Goal: Book appointment/travel/reservation

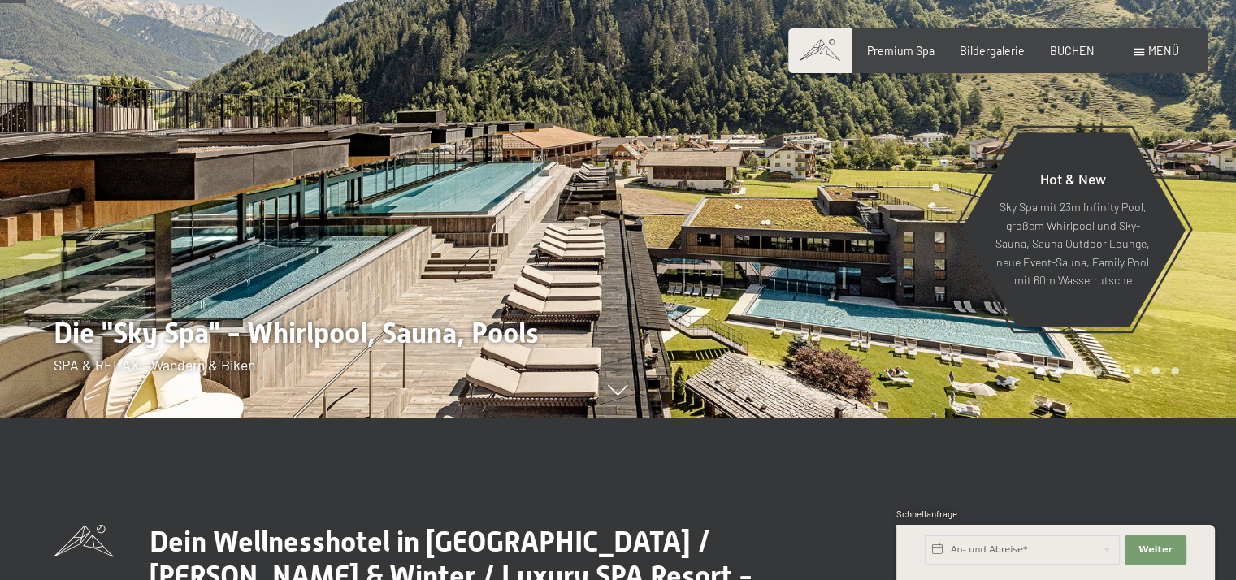
click at [648, 272] on div at bounding box center [927, 127] width 618 height 580
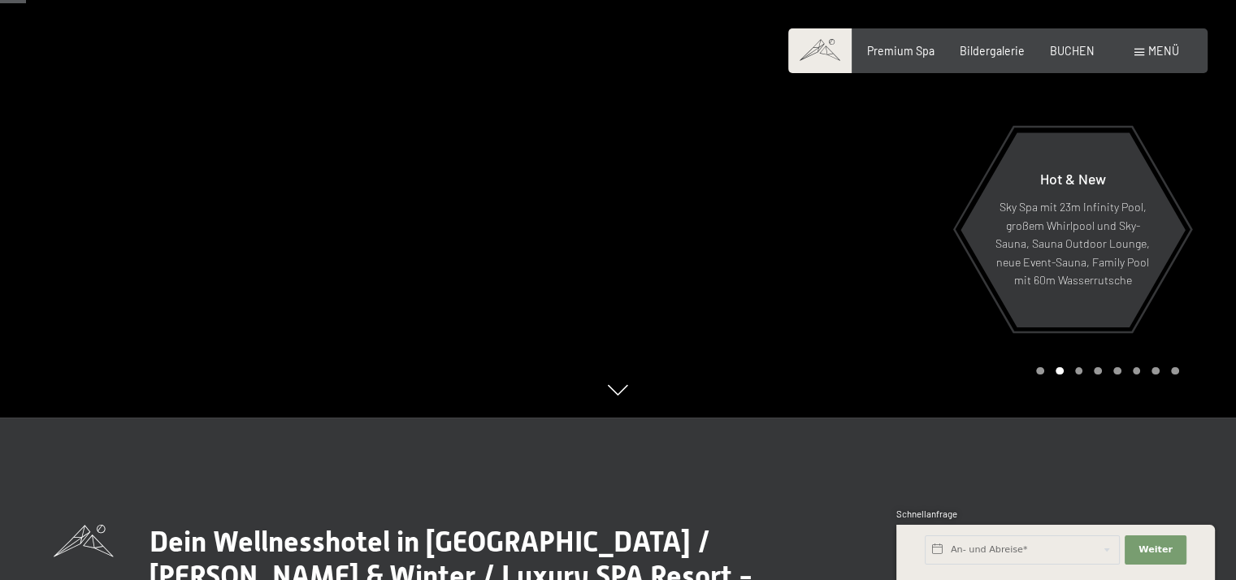
click at [619, 361] on div at bounding box center [927, 127] width 618 height 580
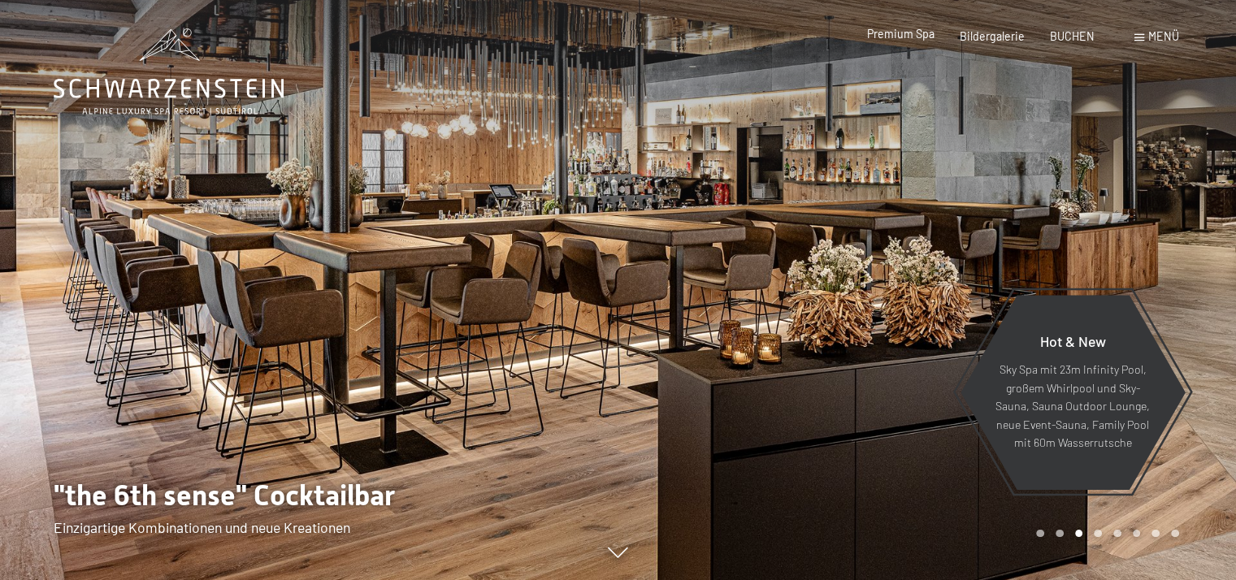
click at [913, 38] on span "Premium Spa" at bounding box center [900, 34] width 67 height 14
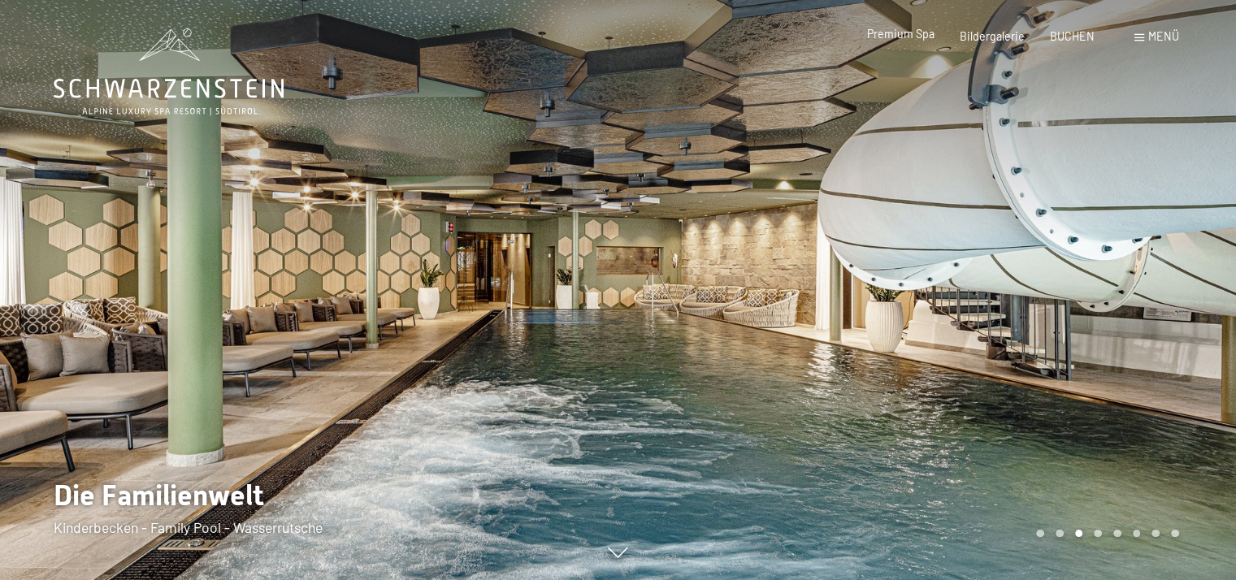
click at [900, 37] on span "Premium Spa" at bounding box center [900, 34] width 67 height 14
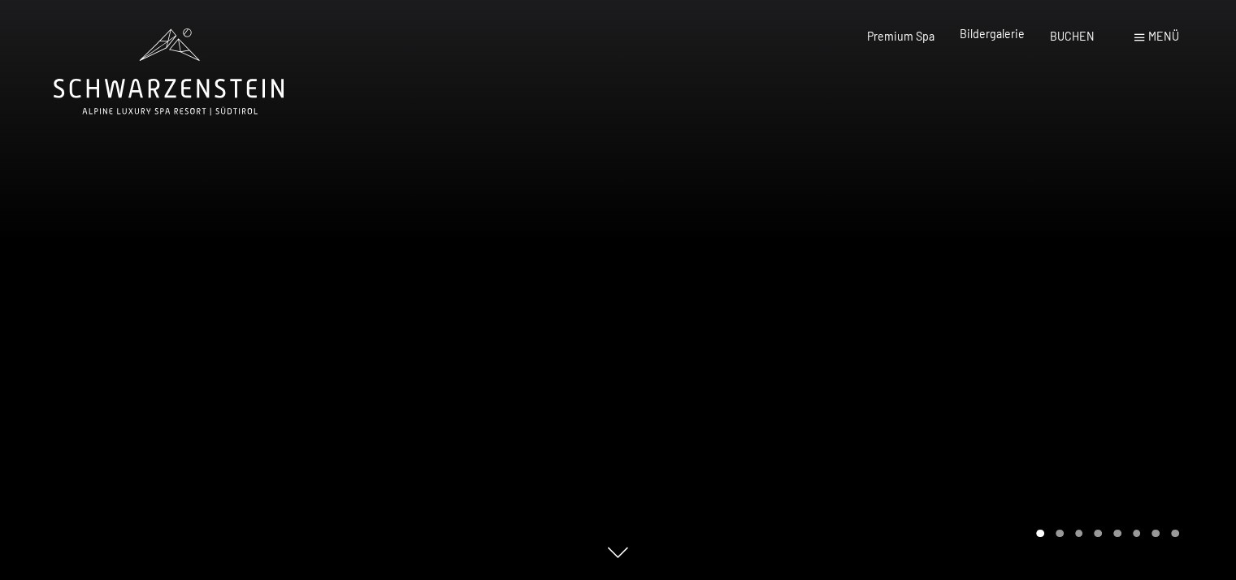
drag, startPoint x: 0, startPoint y: 0, endPoint x: 988, endPoint y: 37, distance: 988.9
click at [988, 37] on span "Bildergalerie" at bounding box center [992, 34] width 65 height 14
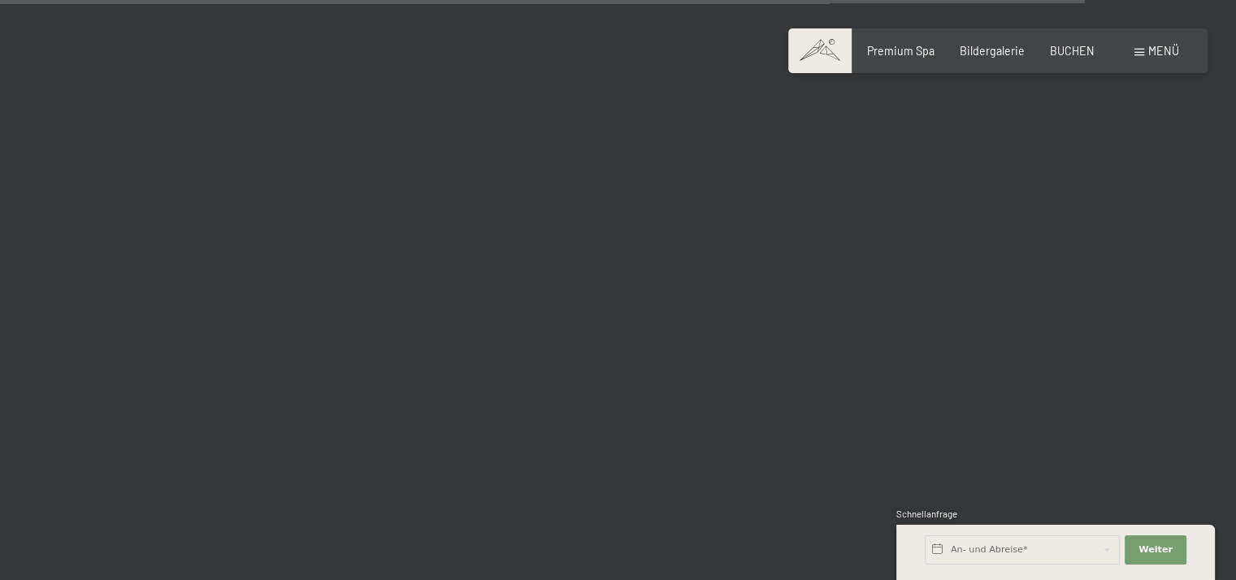
scroll to position [15284, 0]
click at [1141, 43] on div "Menü" at bounding box center [1156, 51] width 45 height 16
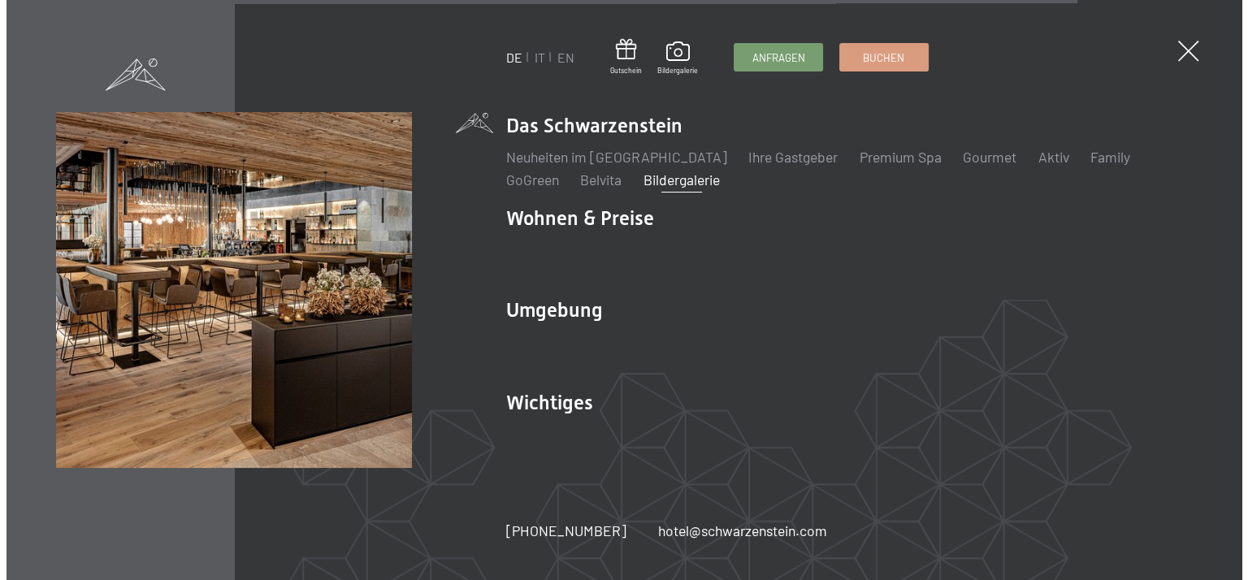
scroll to position [15442, 0]
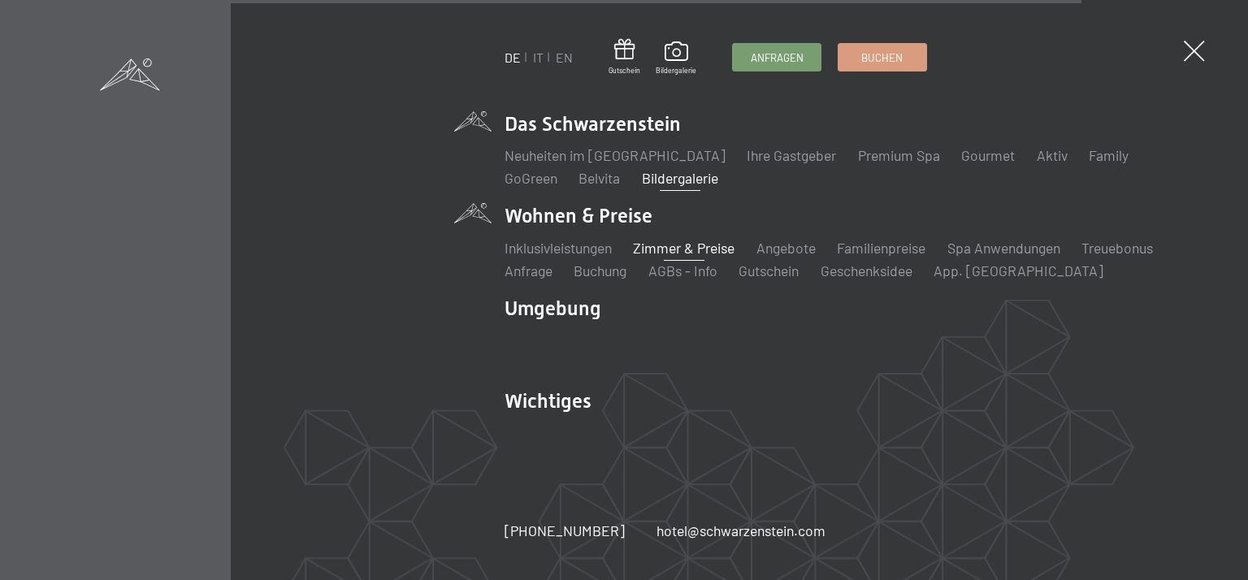
click at [709, 244] on link "Zimmer & Preise" at bounding box center [684, 248] width 102 height 18
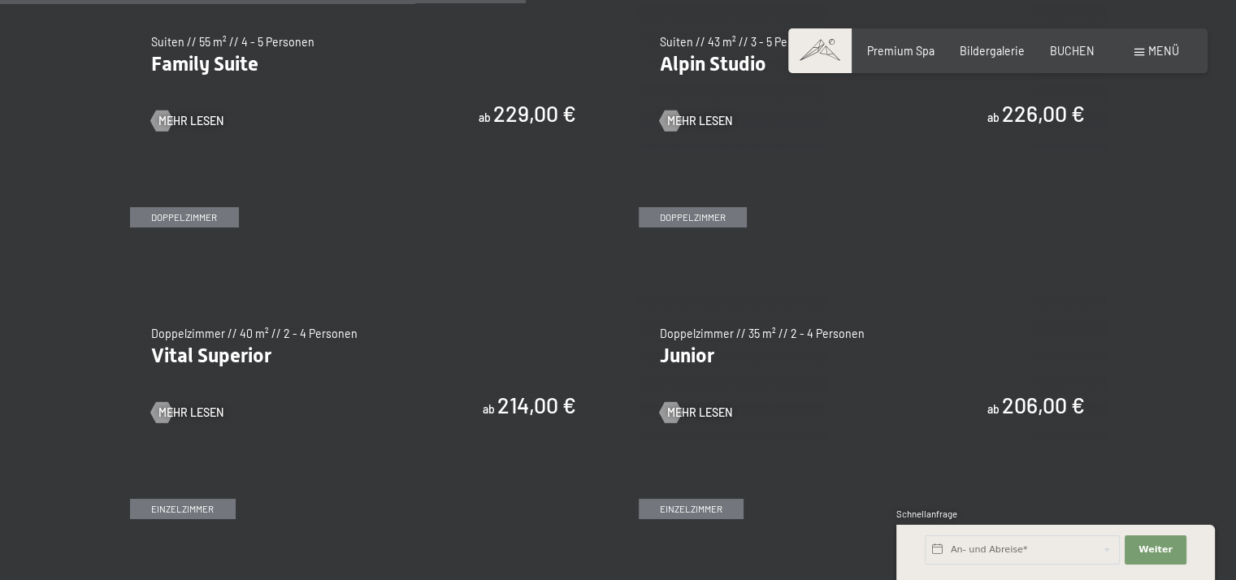
scroll to position [1950, 0]
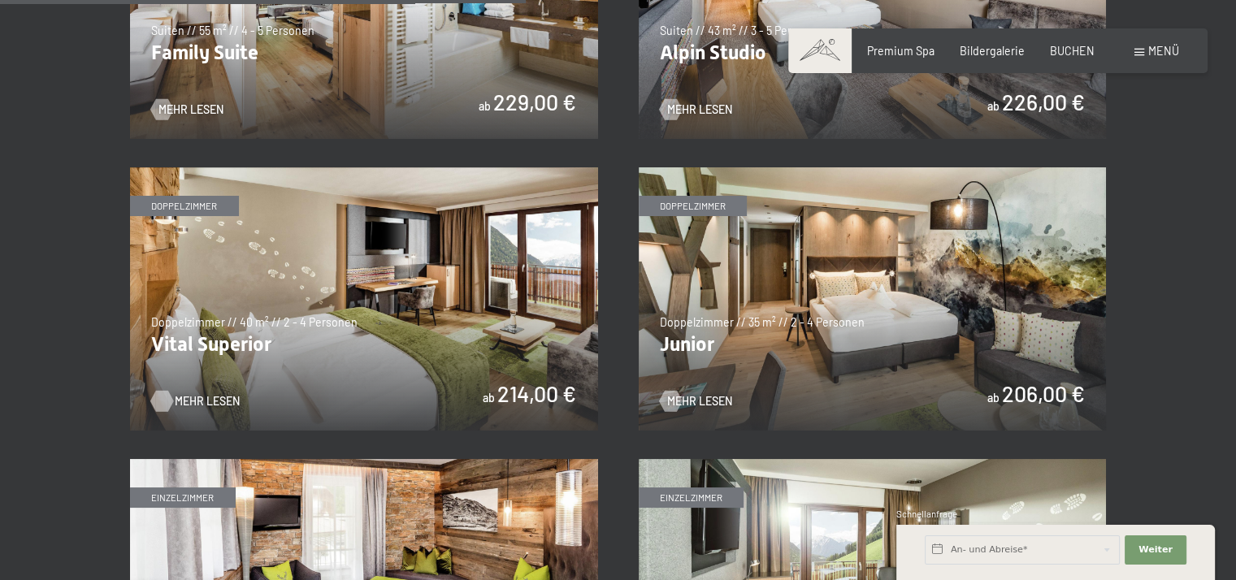
click at [197, 399] on span "Mehr Lesen" at bounding box center [207, 401] width 65 height 16
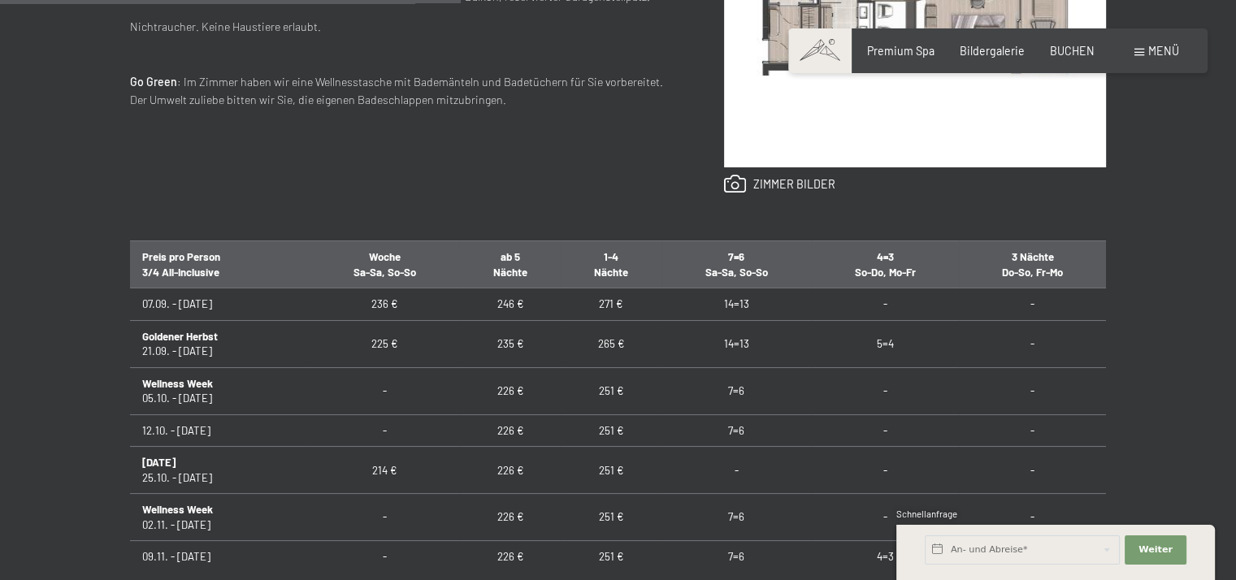
scroll to position [894, 0]
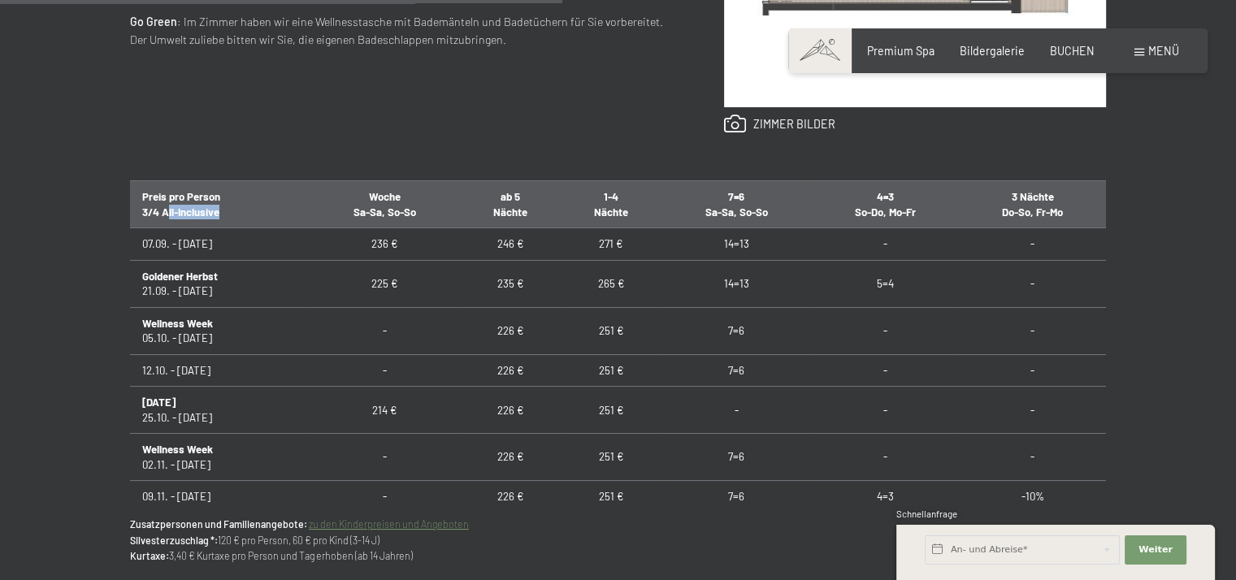
drag, startPoint x: 166, startPoint y: 209, endPoint x: 257, endPoint y: 206, distance: 91.0
click at [257, 206] on th "Preis pro Person 3/4 All-Inclusive" at bounding box center [220, 204] width 180 height 47
drag, startPoint x: 257, startPoint y: 206, endPoint x: 299, endPoint y: 219, distance: 44.2
click at [297, 216] on th "Preis pro Person 3/4 All-Inclusive" at bounding box center [220, 204] width 180 height 47
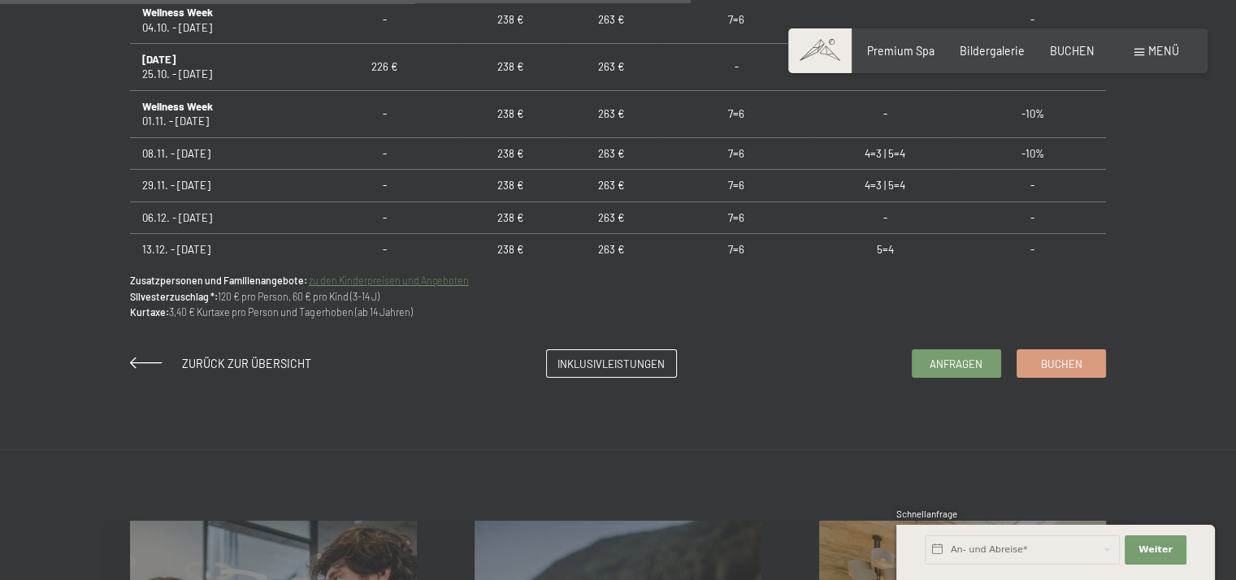
scroll to position [1300, 0]
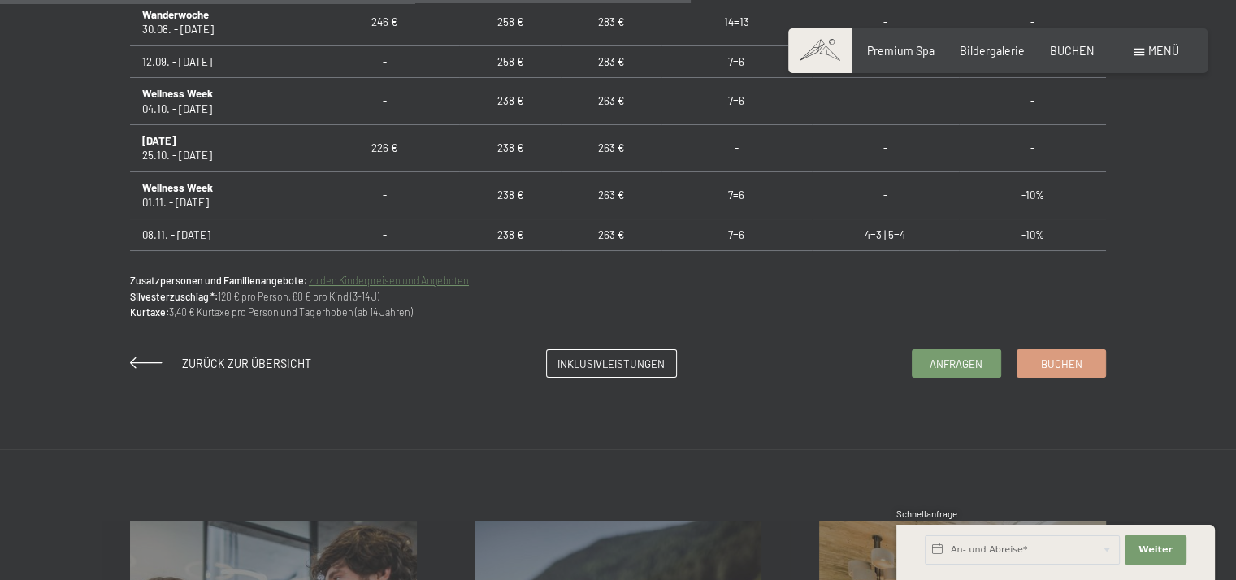
click at [608, 141] on td "263 €" at bounding box center [611, 148] width 101 height 47
click at [601, 141] on td "263 €" at bounding box center [611, 148] width 101 height 47
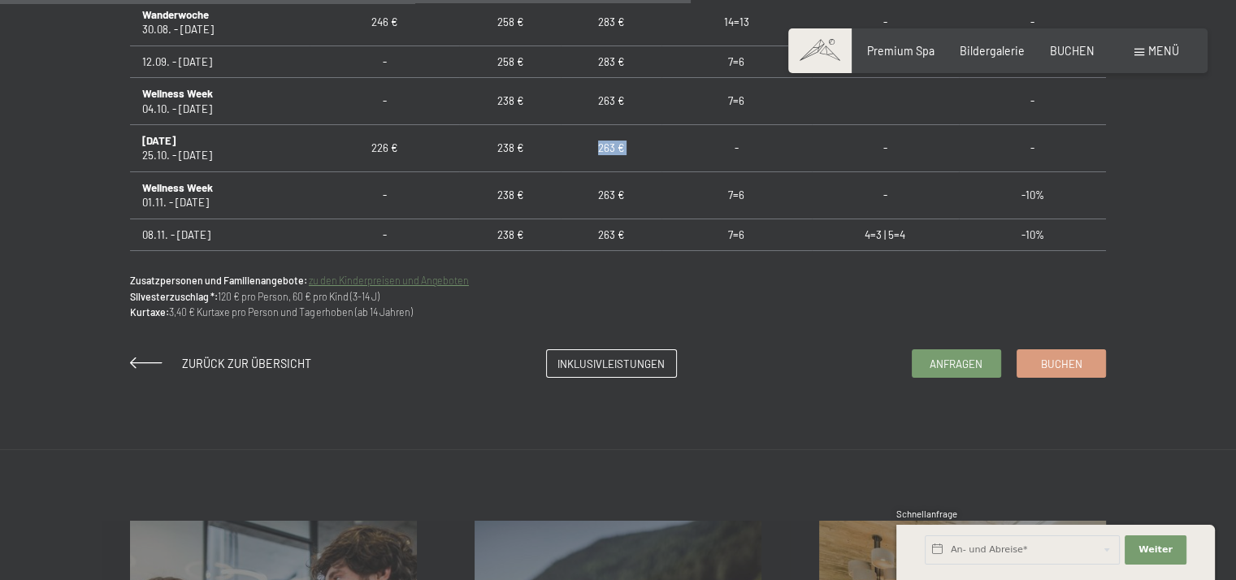
click at [601, 141] on td "263 €" at bounding box center [611, 148] width 101 height 47
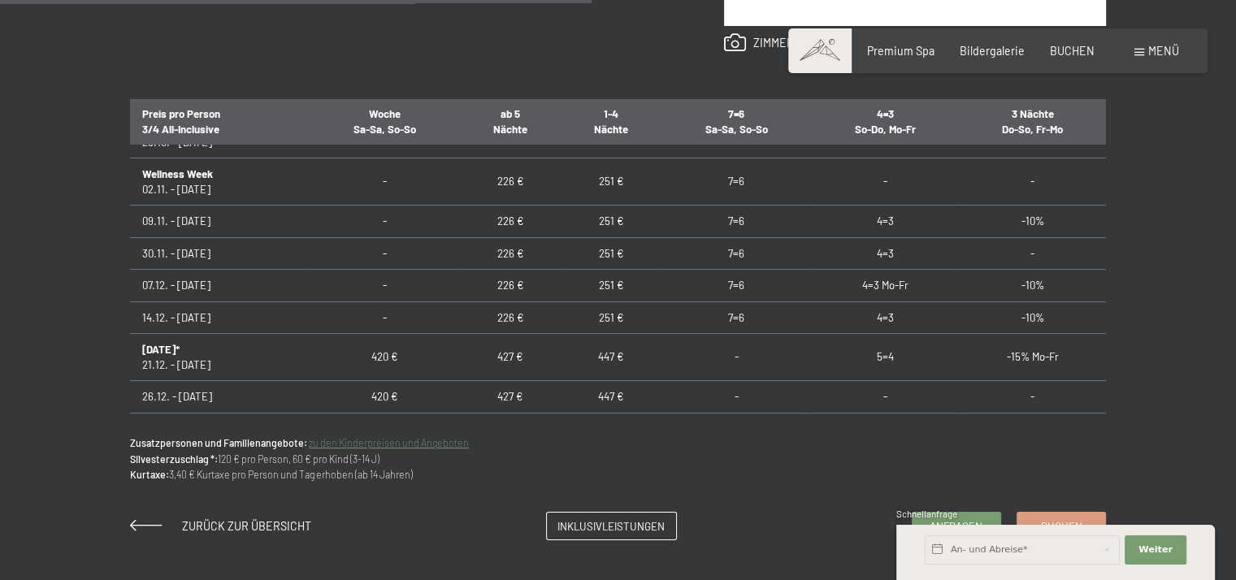
scroll to position [325, 0]
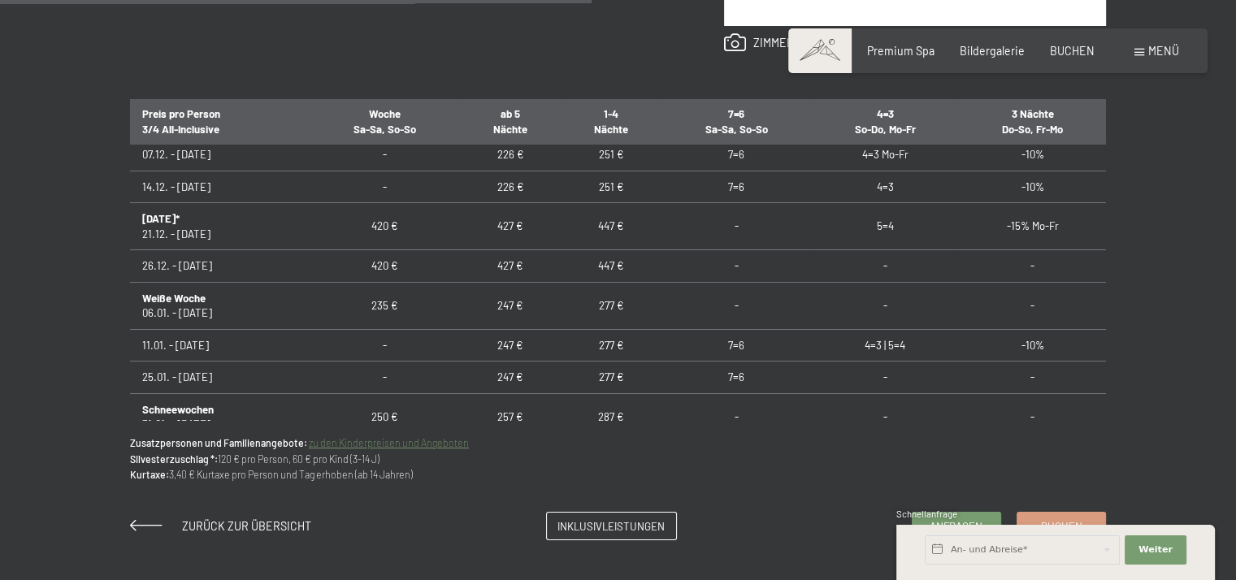
click at [979, 521] on div "Schnellanfrage" at bounding box center [1055, 515] width 319 height 15
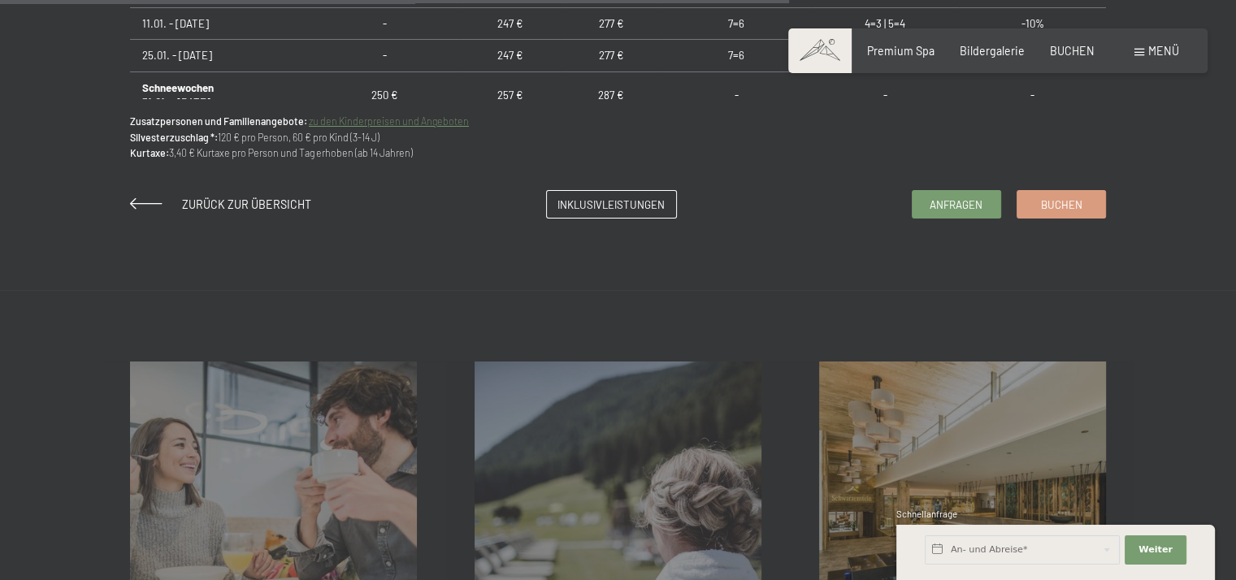
scroll to position [1300, 0]
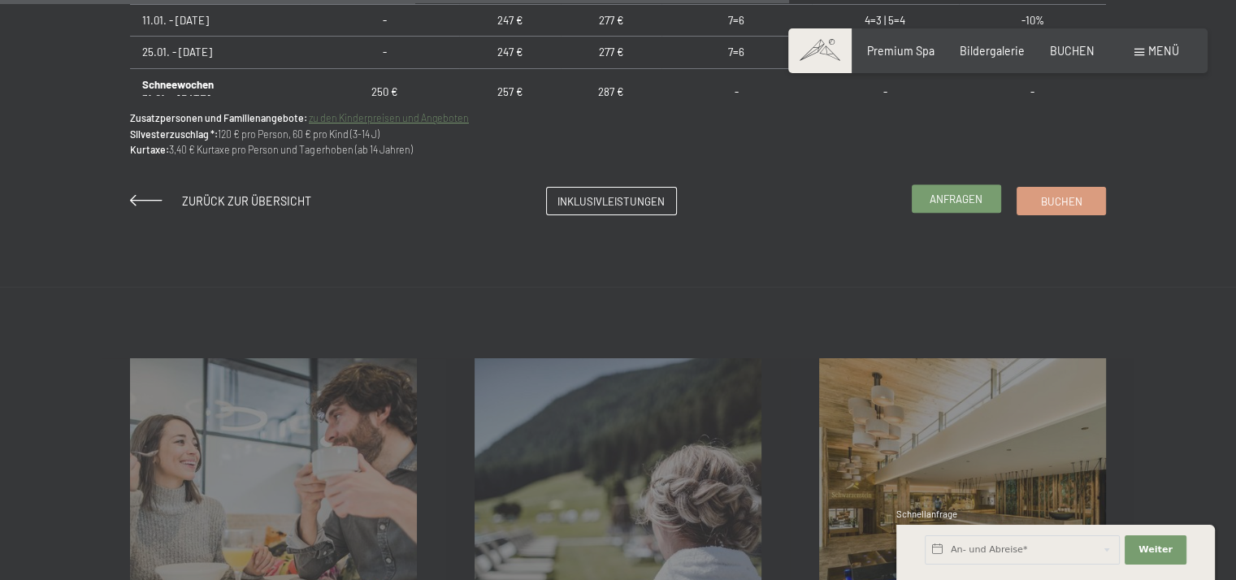
click at [956, 202] on span "Anfragen" at bounding box center [956, 199] width 53 height 15
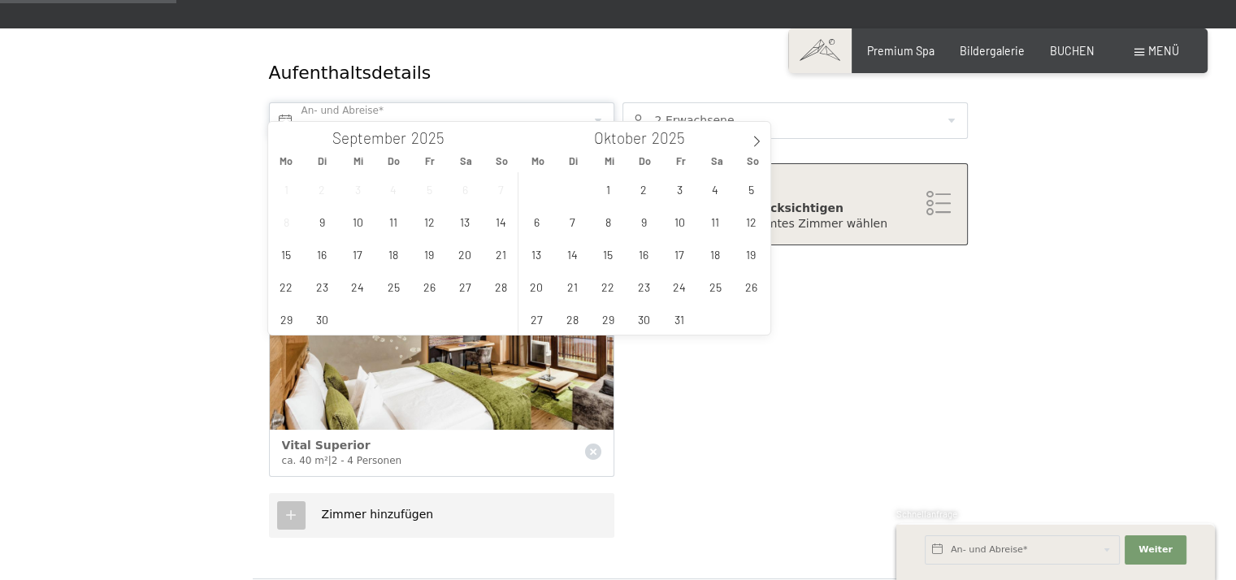
click at [350, 106] on input "text" at bounding box center [441, 120] width 345 height 37
click at [757, 145] on icon at bounding box center [756, 141] width 11 height 11
click at [431, 291] on span "24" at bounding box center [430, 287] width 32 height 32
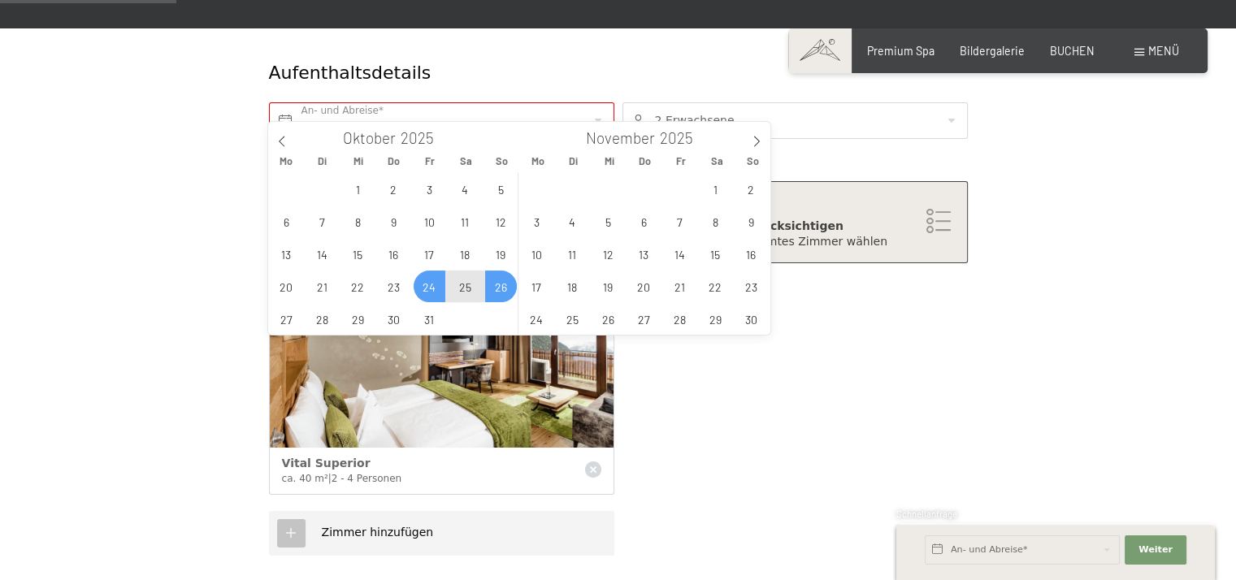
click at [492, 293] on span "26" at bounding box center [501, 287] width 32 height 32
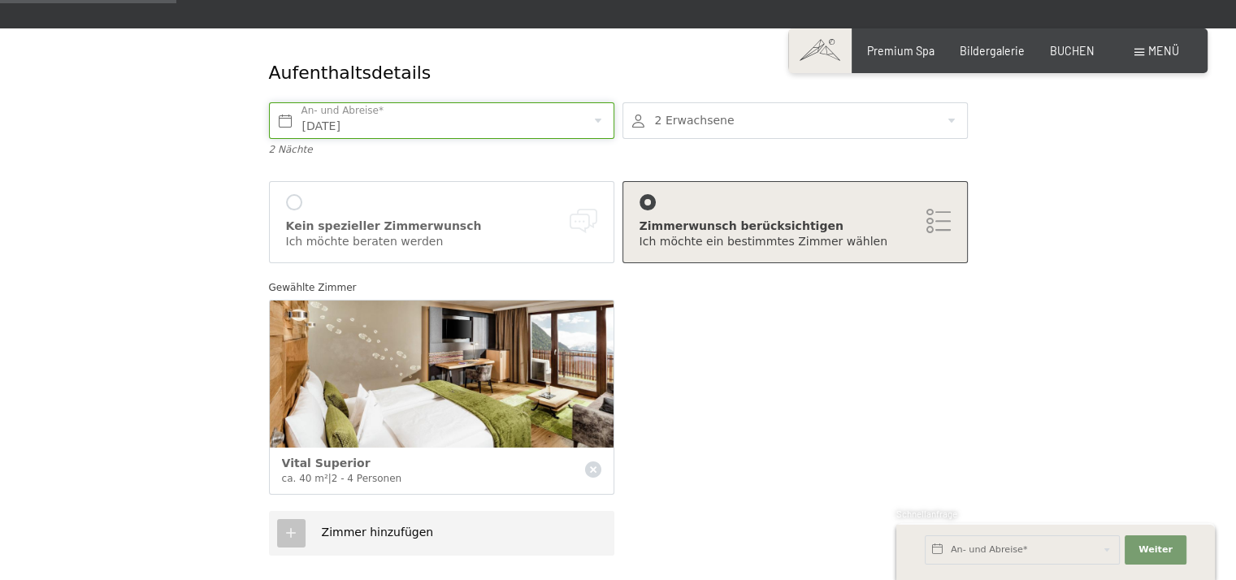
type input "[DATE] - [DATE]"
click at [384, 196] on div "Kein spezieller Zimmerwunsch Ich möchte beraten werden" at bounding box center [441, 222] width 311 height 56
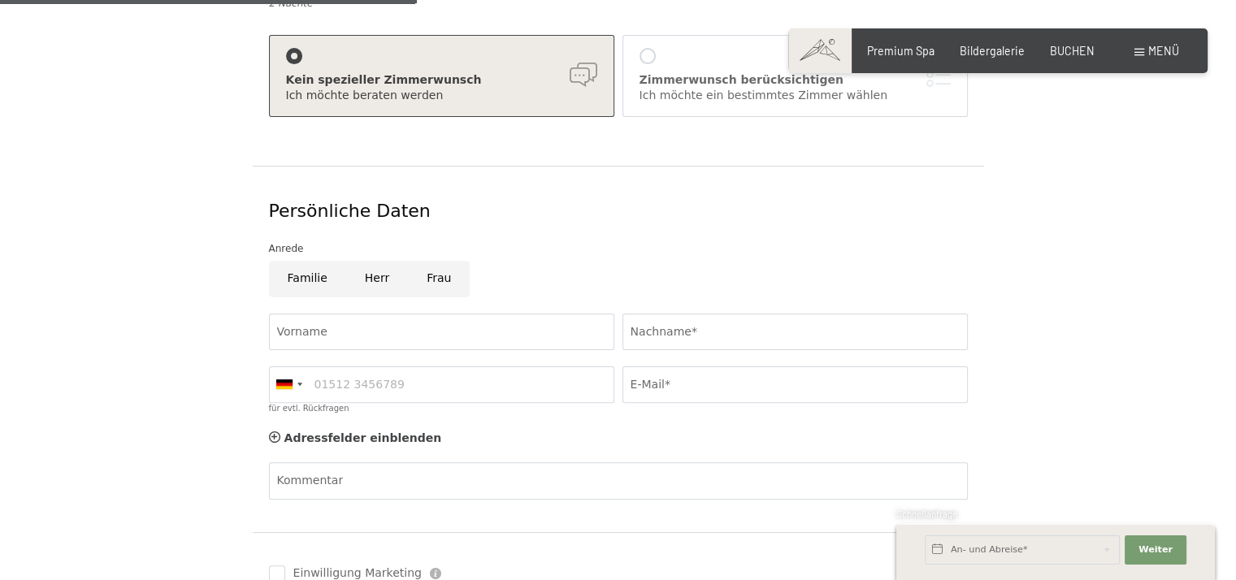
scroll to position [488, 0]
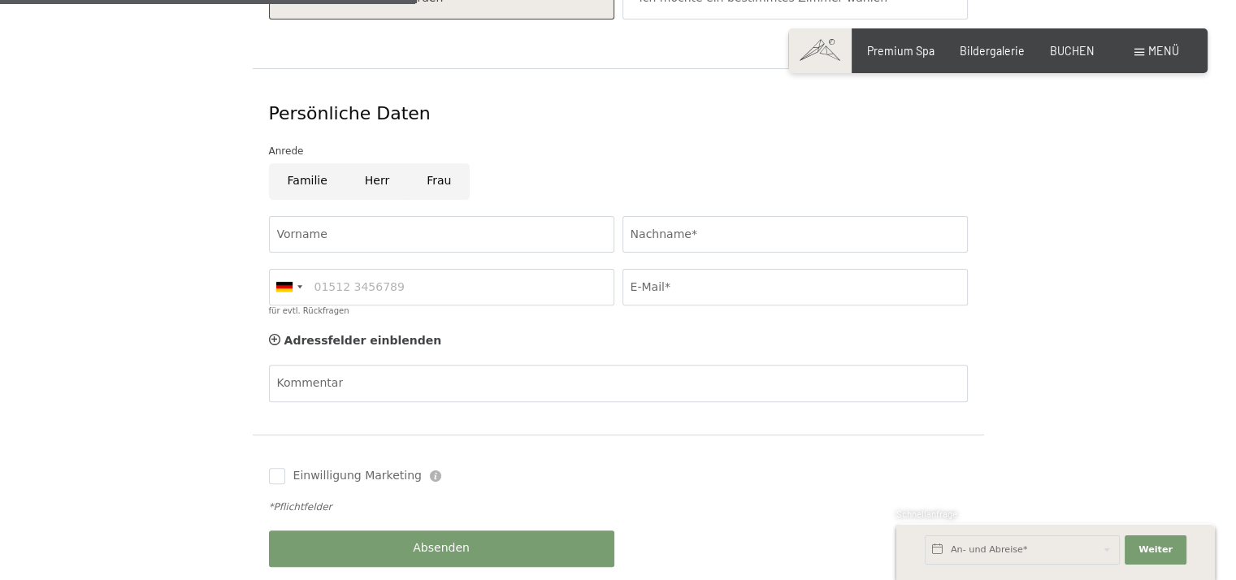
click at [364, 163] on input "Herr" at bounding box center [377, 181] width 62 height 37
radio input "true"
click at [361, 216] on input "Vorname" at bounding box center [441, 234] width 345 height 37
drag, startPoint x: 449, startPoint y: 167, endPoint x: 440, endPoint y: 205, distance: 39.0
click at [448, 167] on input "Frau" at bounding box center [439, 181] width 62 height 37
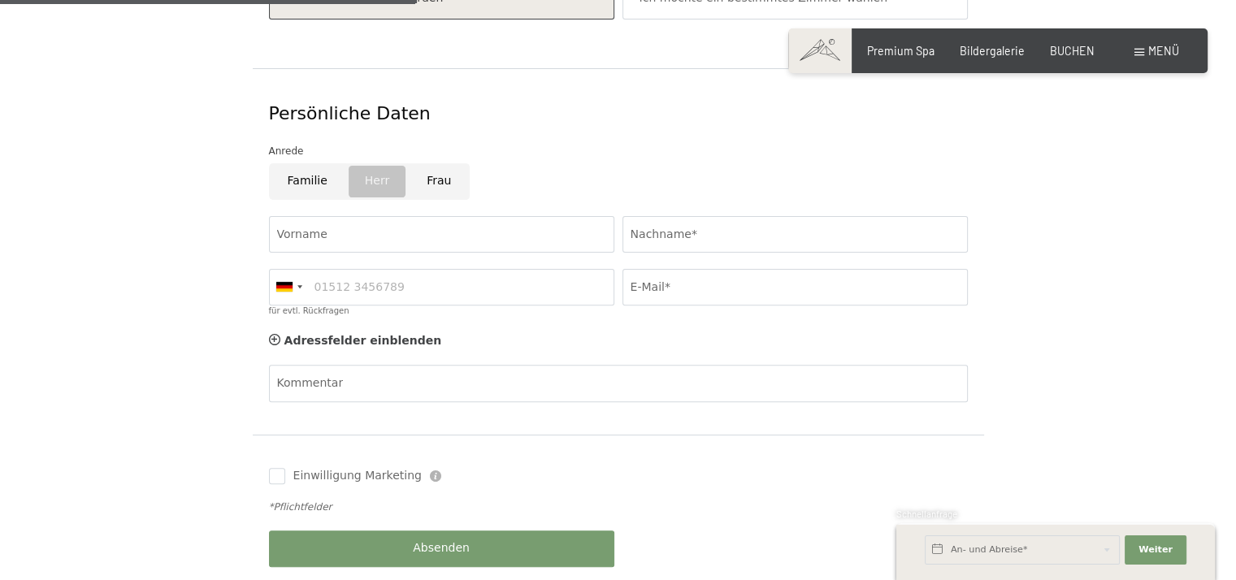
radio input "true"
click at [423, 216] on input "Vorname" at bounding box center [441, 234] width 345 height 37
type input "Carina"
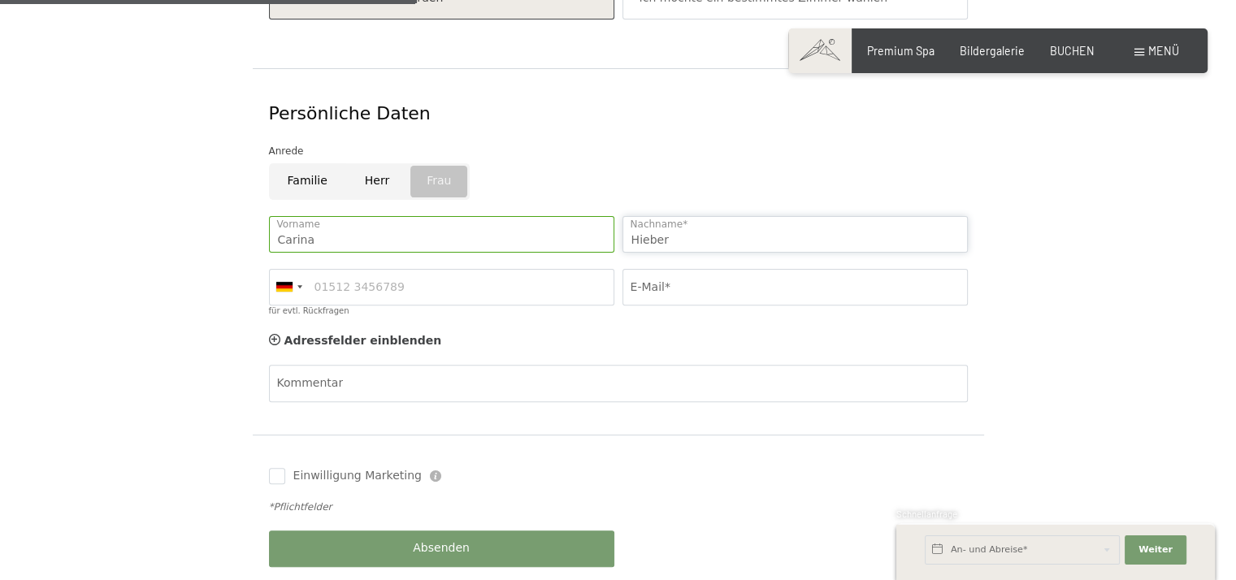
type input "Hieber"
click at [285, 270] on div at bounding box center [288, 287] width 37 height 35
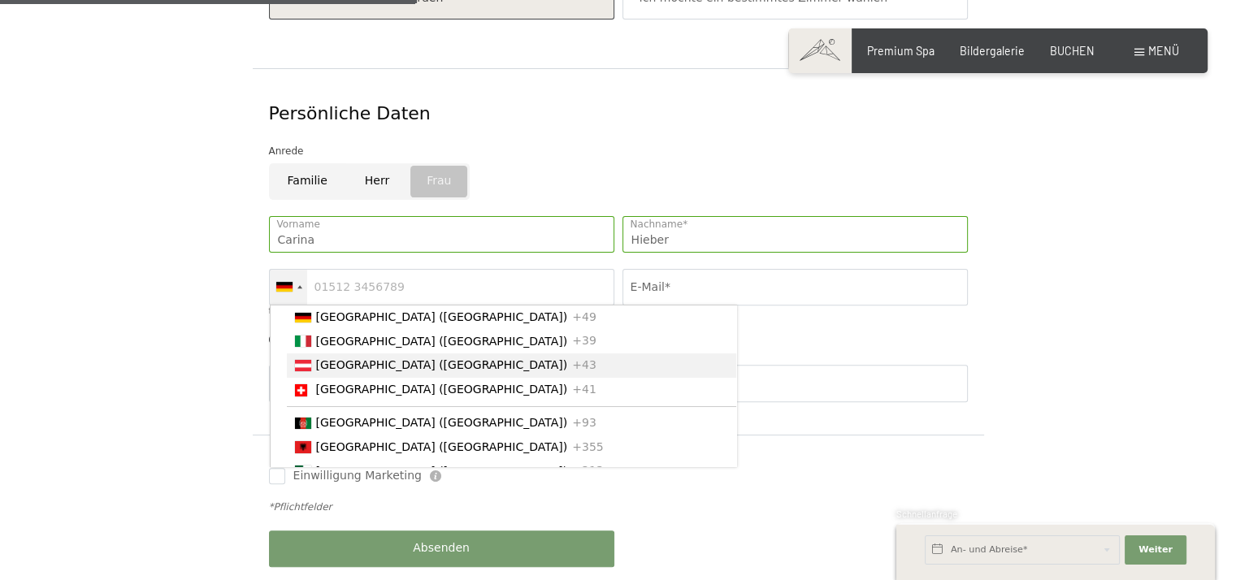
click at [318, 358] on span "[GEOGRAPHIC_DATA] ([GEOGRAPHIC_DATA])" at bounding box center [442, 364] width 252 height 13
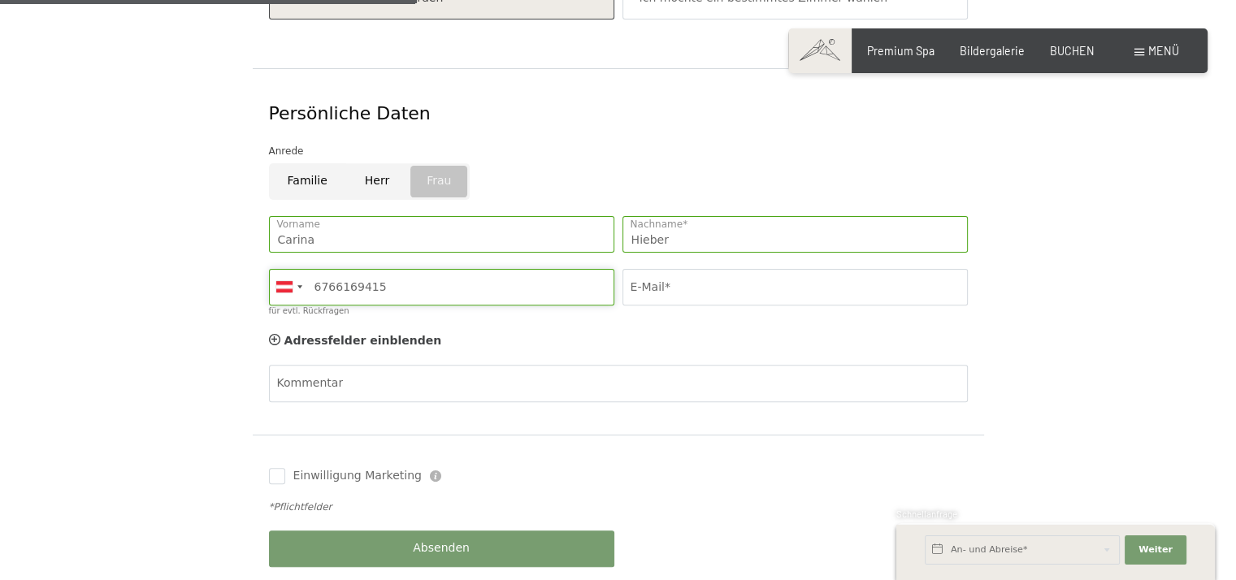
type input "6766169415"
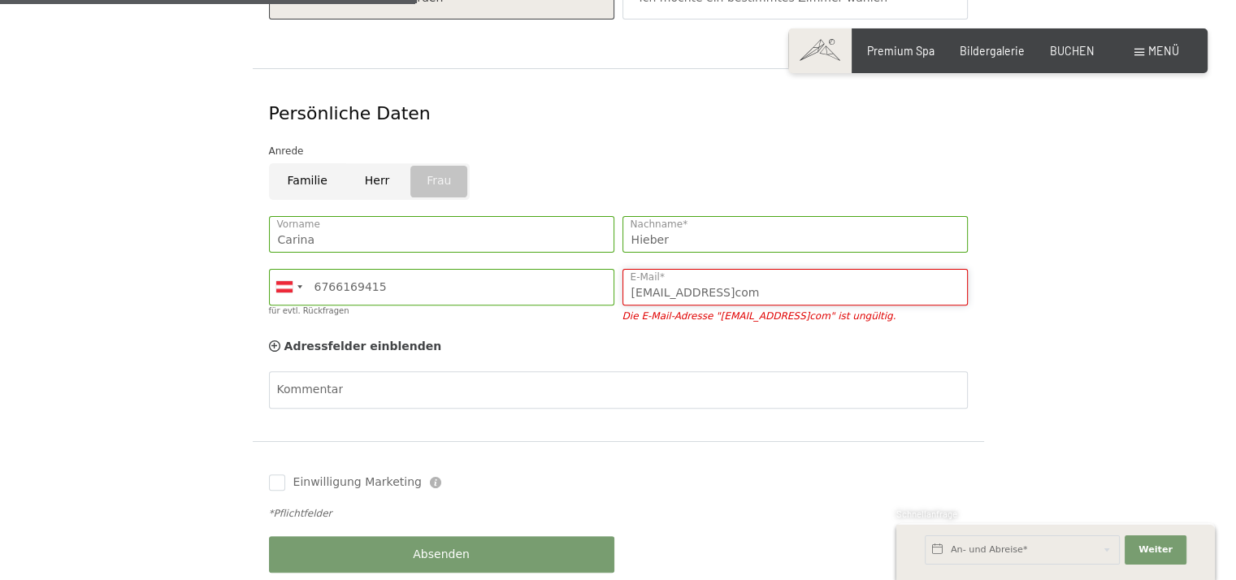
click at [767, 269] on input "[EMAIL_ADDRESS]com" at bounding box center [794, 287] width 345 height 37
type input "[EMAIL_ADDRESS][DOMAIN_NAME]"
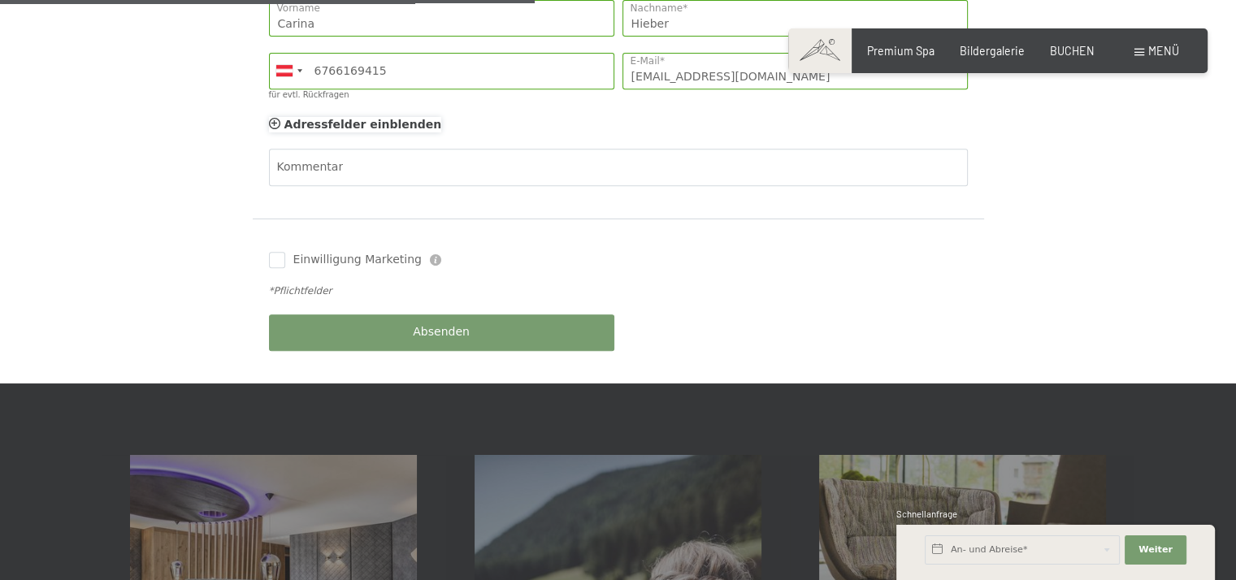
scroll to position [731, 0]
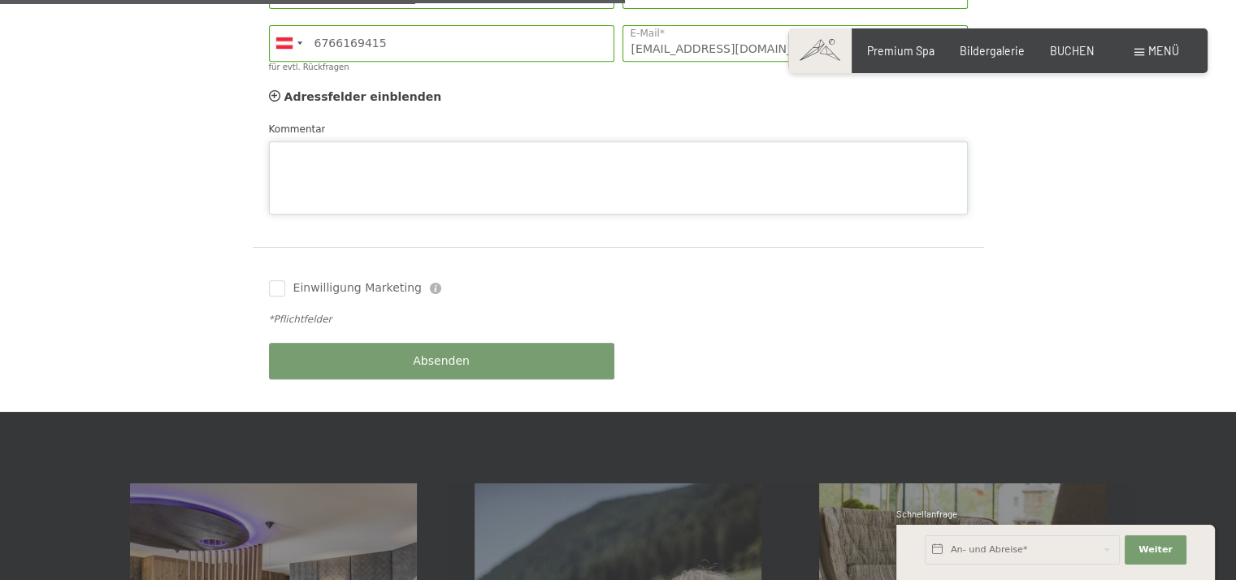
click at [298, 121] on div "Kommentar" at bounding box center [618, 167] width 699 height 93
click at [511, 141] on textarea "Bitte um ein Angebot zum o.g. Zeitraum" at bounding box center [618, 177] width 699 height 73
click at [499, 159] on textarea "Sehr geehrte Damen und Herrne, Bitte um ein Angebot zum o.g. Zeitraum." at bounding box center [618, 177] width 699 height 73
type textarea "Sehr geehrte Damen und Herren, Bitte um ein Angebot zum o.g. Zeitraum."
click at [273, 280] on input "Einwilligung Marketing" at bounding box center [277, 288] width 16 height 16
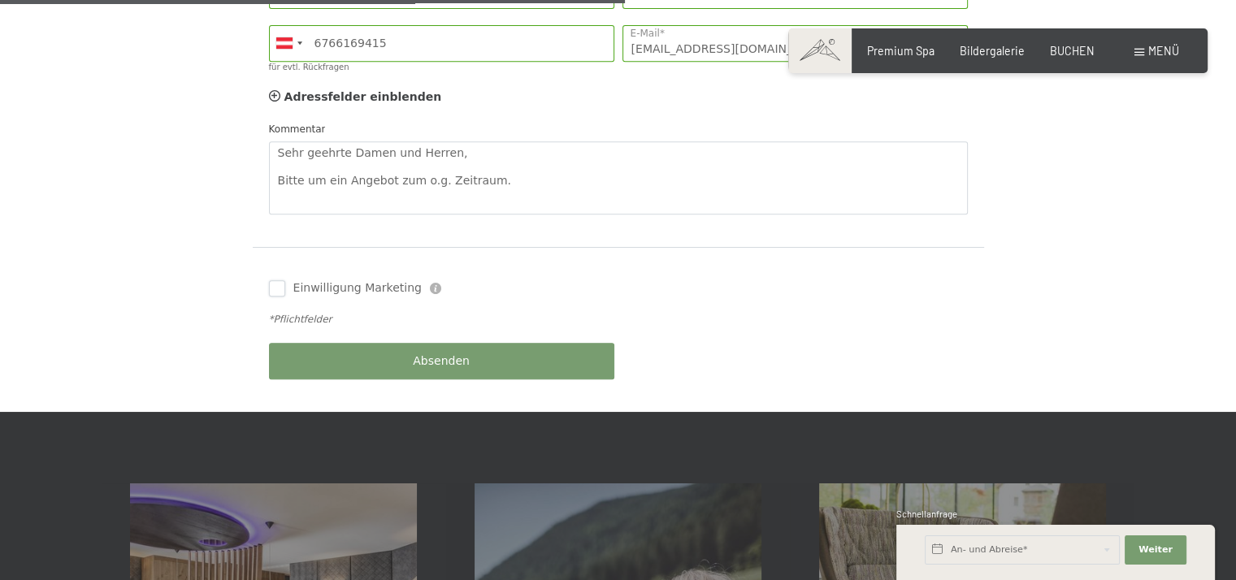
checkbox input "true"
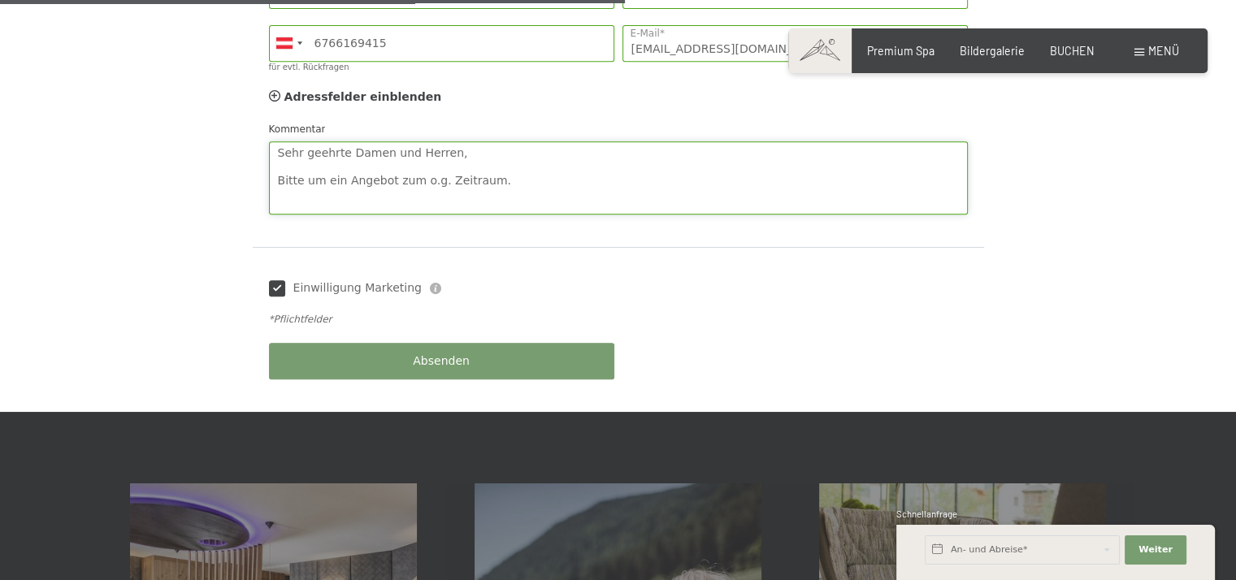
click at [543, 160] on textarea "Sehr geehrte Damen und Herren, Bitte um ein Angebot zum o.g. Zeitraum." at bounding box center [618, 177] width 699 height 73
click at [493, 350] on div "Absenden" at bounding box center [442, 361] width 354 height 53
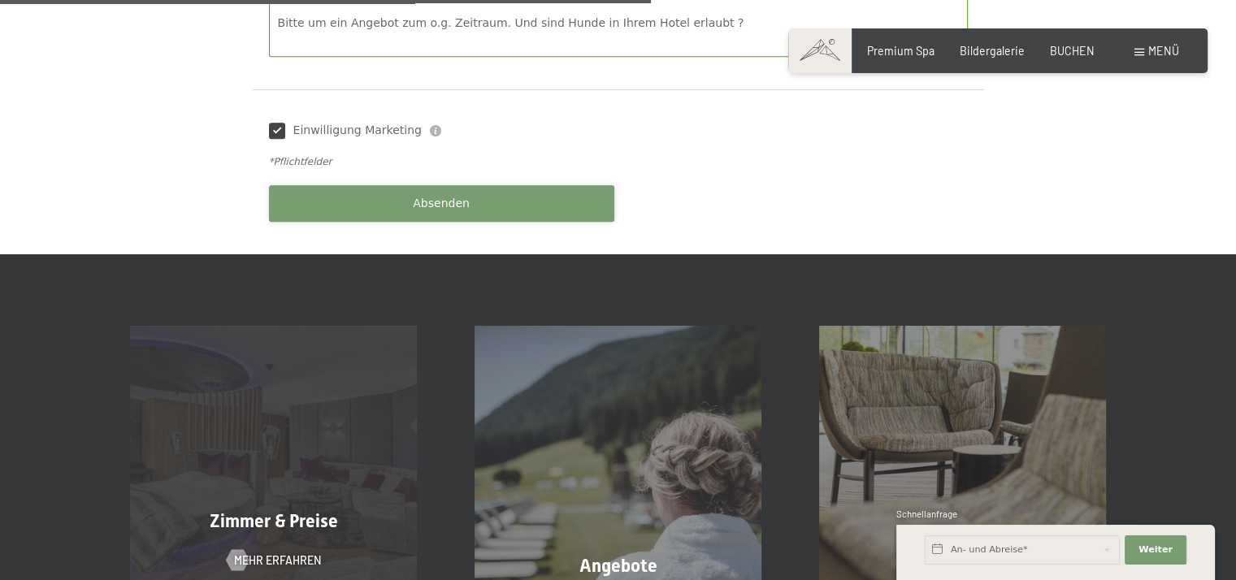
scroll to position [813, 0]
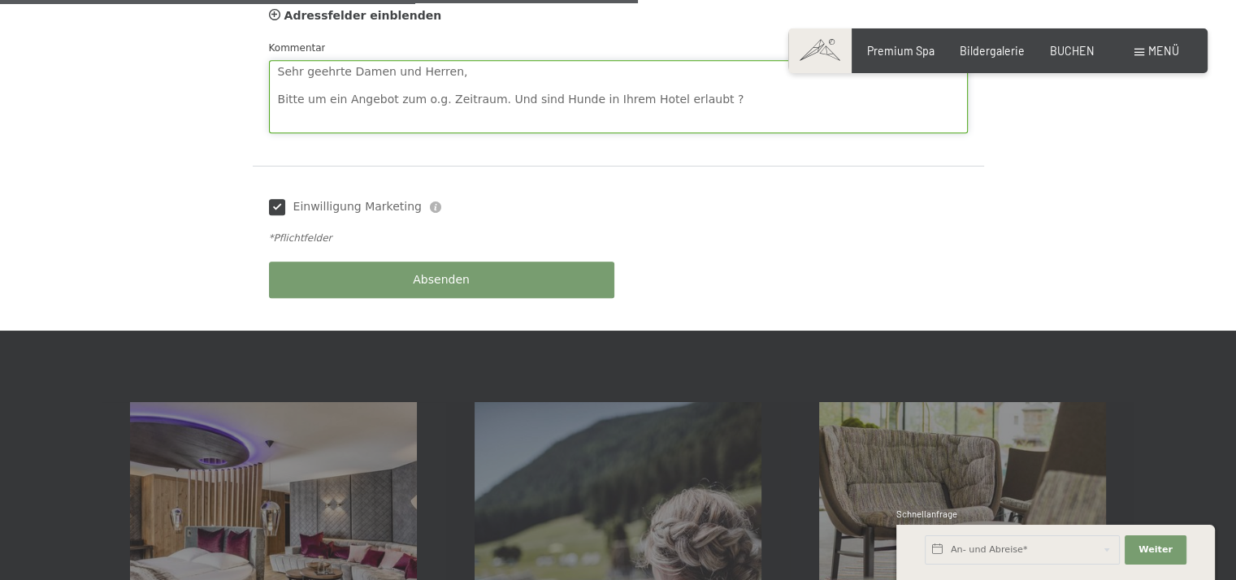
click at [709, 76] on textarea "Sehr geehrte Damen und Herren, Bitte um ein Angebot zum o.g. Zeitraum. Und sind…" at bounding box center [618, 96] width 699 height 73
type textarea "Sehr geehrte Damen und Herren, Bitte um ein Angebot zum o.g. Zeitraum. Und sind…"
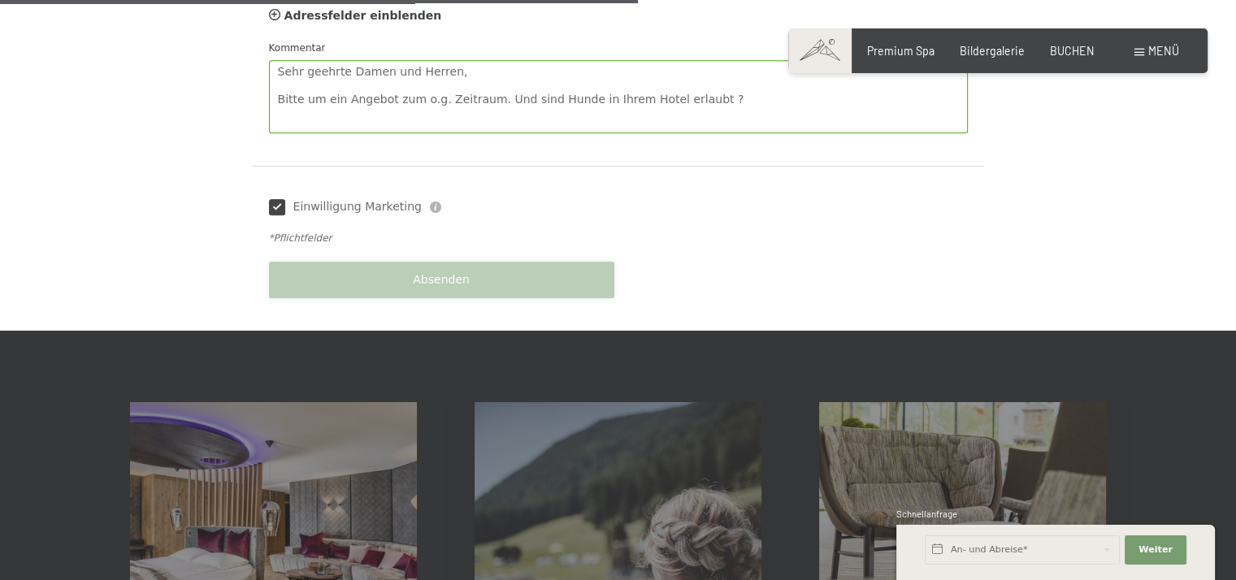
click at [429, 272] on span "Absenden" at bounding box center [441, 280] width 57 height 16
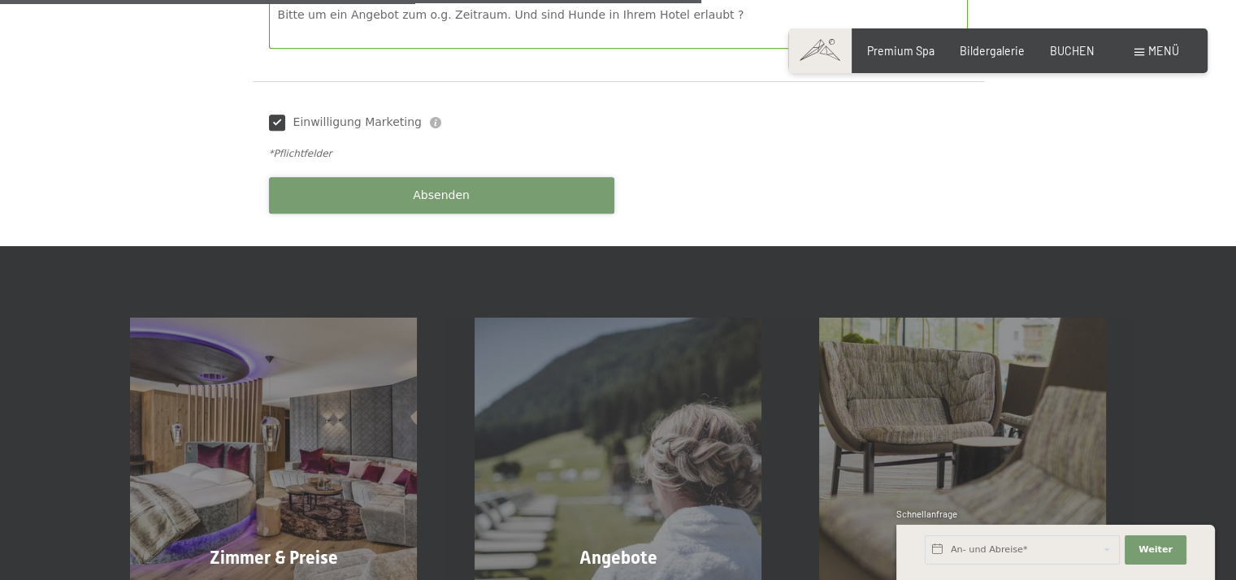
scroll to position [894, 0]
